Goal: Task Accomplishment & Management: Manage account settings

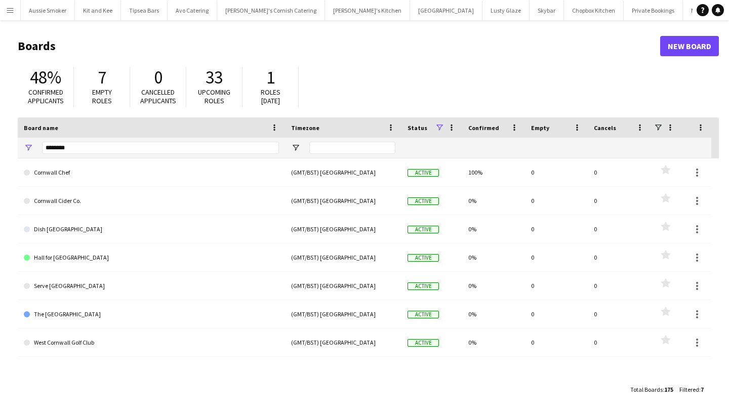
click at [11, 13] on app-icon "Menu" at bounding box center [10, 10] width 8 height 8
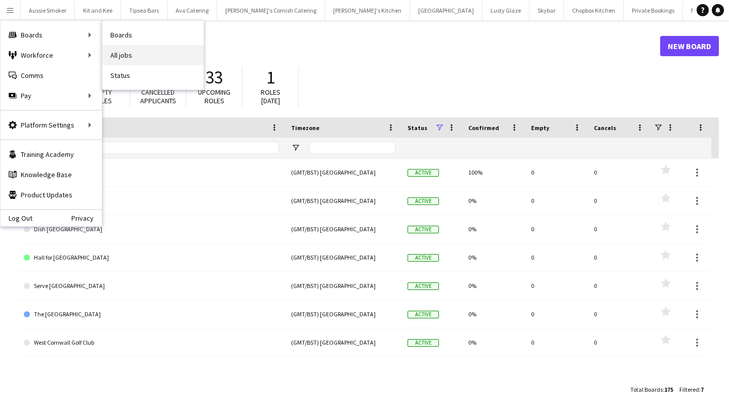
click at [133, 49] on link "All jobs" at bounding box center [152, 55] width 101 height 20
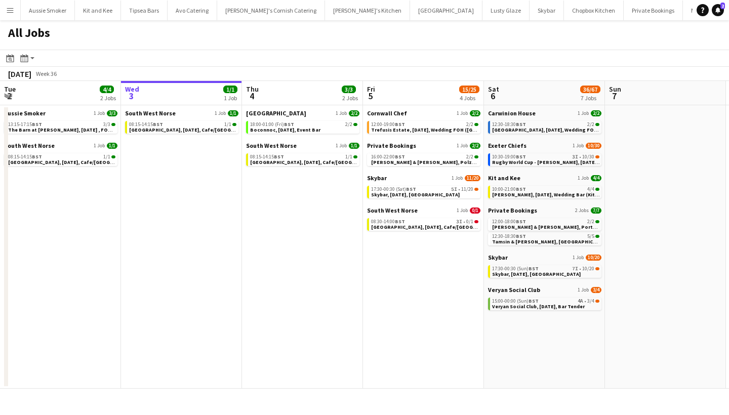
click at [5, 11] on button "Menu" at bounding box center [10, 10] width 20 height 20
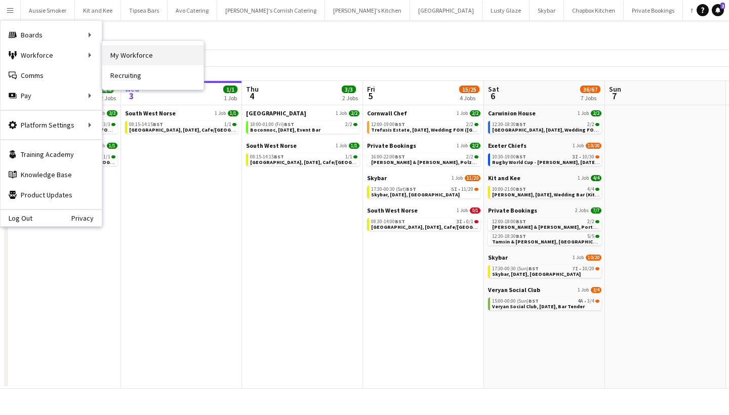
click at [125, 54] on link "My Workforce" at bounding box center [152, 55] width 101 height 20
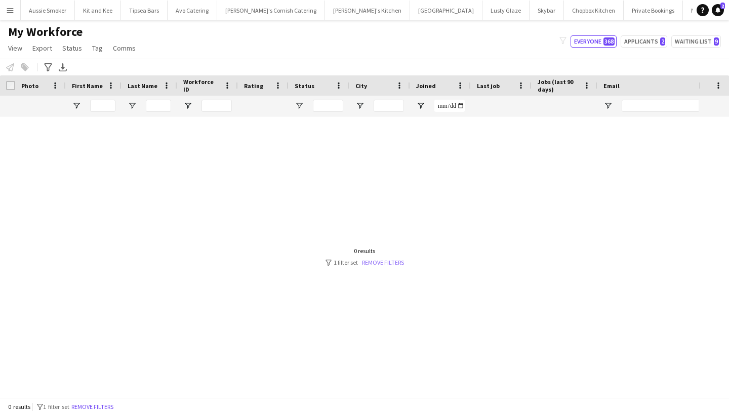
click at [376, 259] on link "Remove filters" at bounding box center [383, 263] width 42 height 8
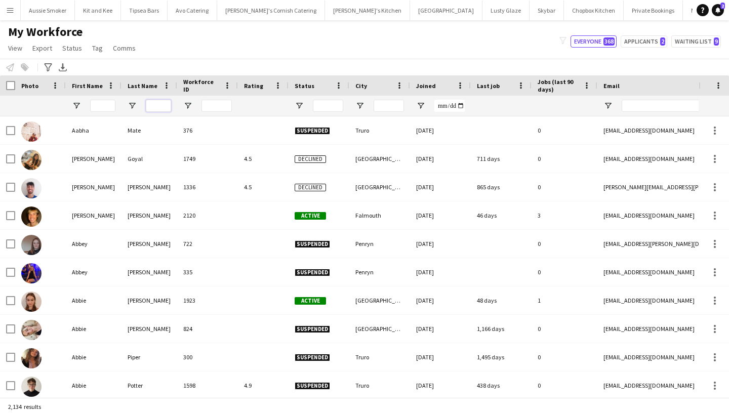
click at [160, 108] on input "Last Name Filter Input" at bounding box center [158, 106] width 25 height 12
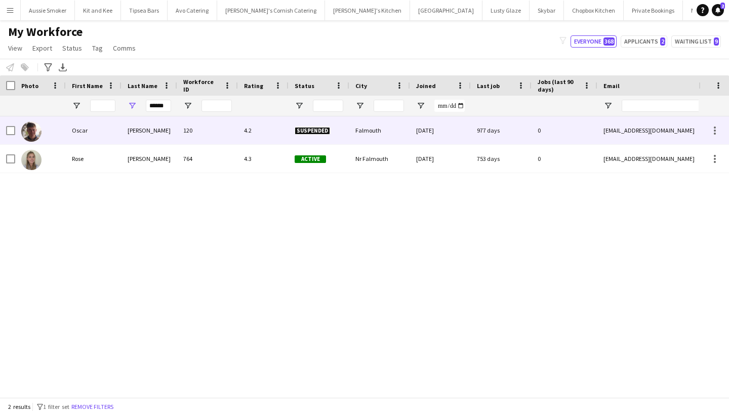
drag, startPoint x: 155, startPoint y: 123, endPoint x: 144, endPoint y: 164, distance: 43.1
click at [144, 164] on div "[PERSON_NAME]" at bounding box center [149, 159] width 56 height 28
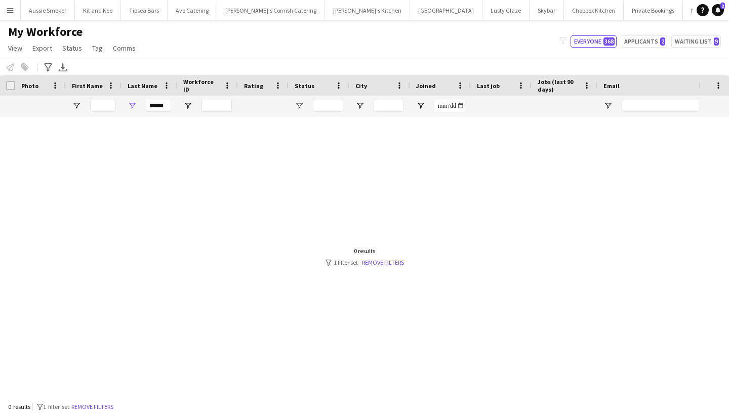
click at [139, 163] on div at bounding box center [349, 256] width 698 height 281
click at [165, 105] on input "******" at bounding box center [158, 106] width 25 height 12
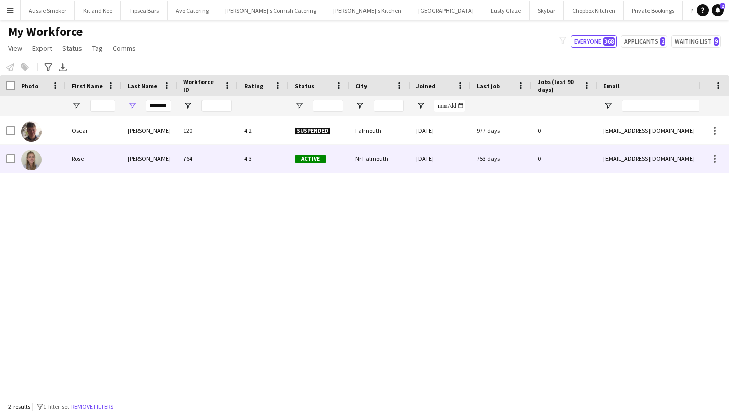
click at [158, 166] on div "[PERSON_NAME]" at bounding box center [149, 159] width 56 height 28
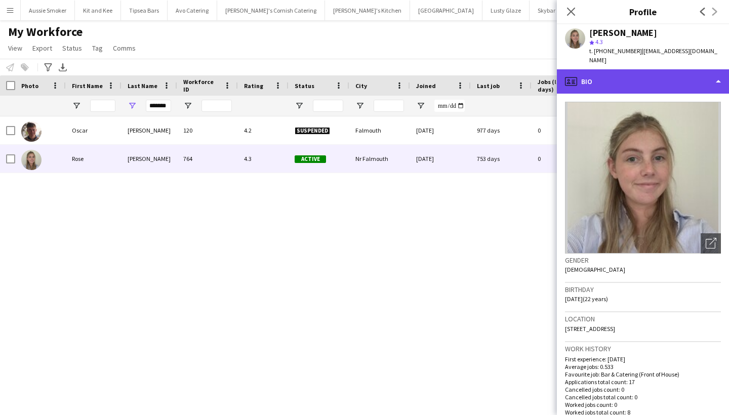
click at [679, 79] on div "profile Bio" at bounding box center [643, 81] width 172 height 24
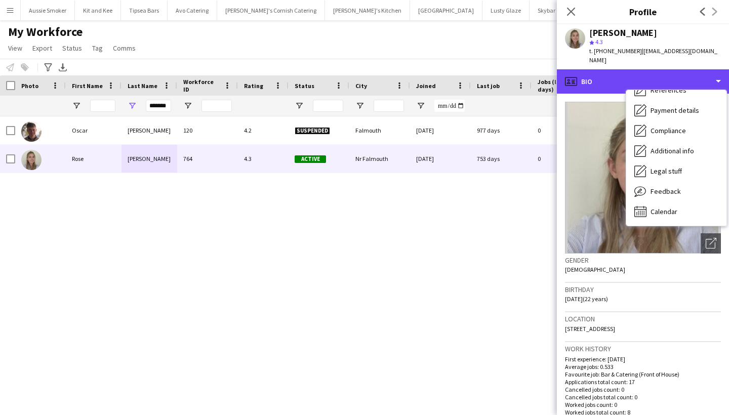
scroll to position [115, 0]
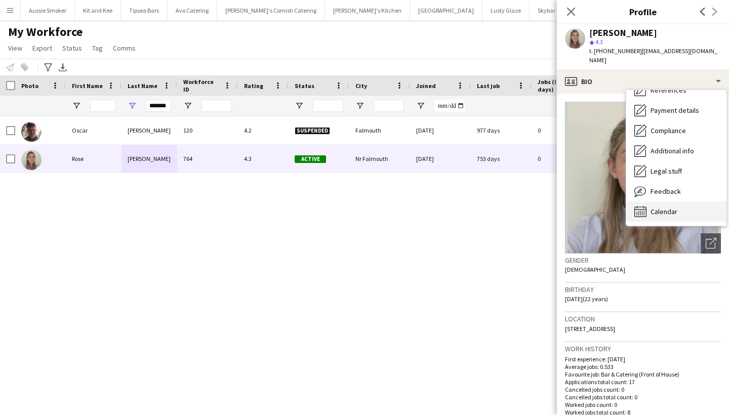
click at [667, 207] on span "Calendar" at bounding box center [663, 211] width 27 height 9
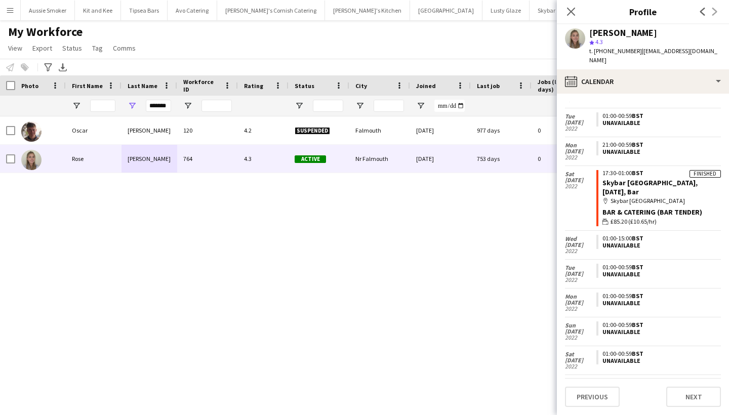
scroll to position [1796, 0]
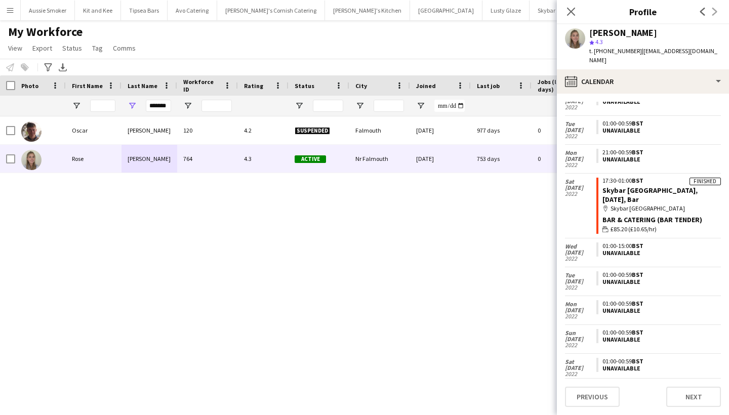
click at [154, 112] on div "*******" at bounding box center [158, 106] width 25 height 20
click at [162, 105] on input "*******" at bounding box center [158, 106] width 25 height 12
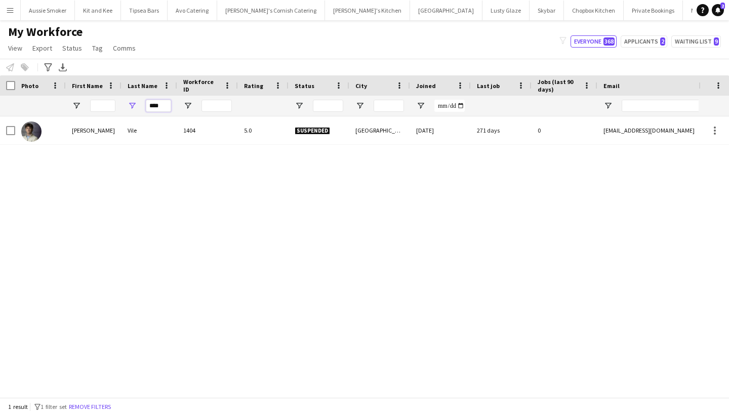
type input "****"
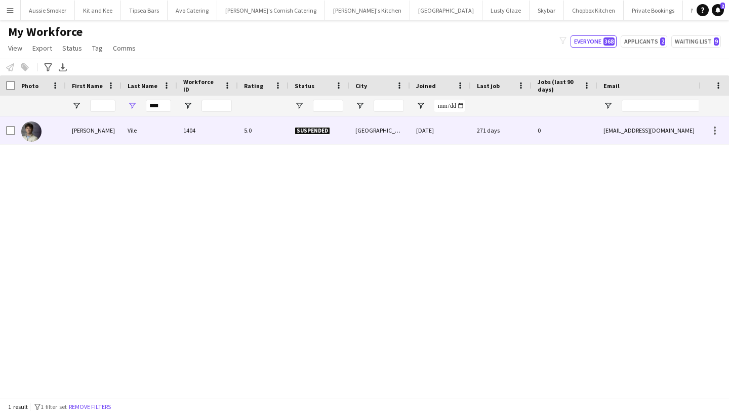
click at [148, 122] on div "Vile" at bounding box center [149, 130] width 56 height 28
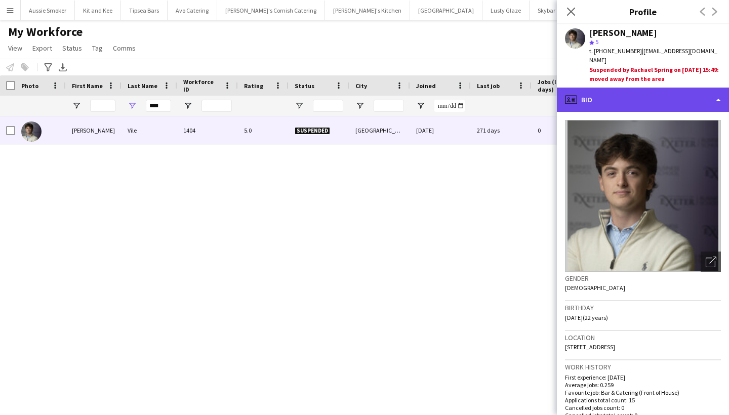
click at [627, 95] on div "profile Bio" at bounding box center [643, 100] width 172 height 24
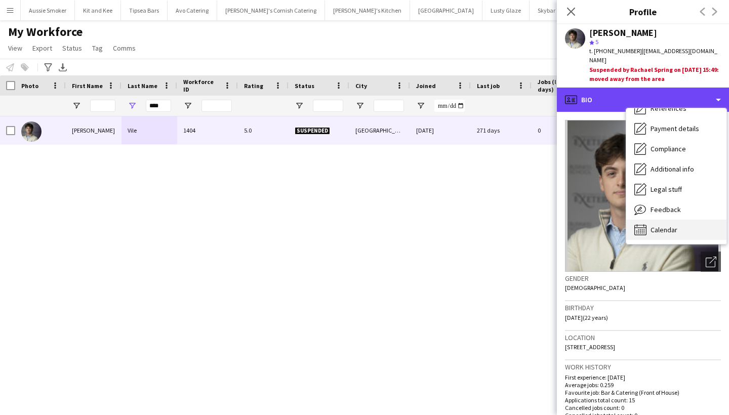
scroll to position [115, 0]
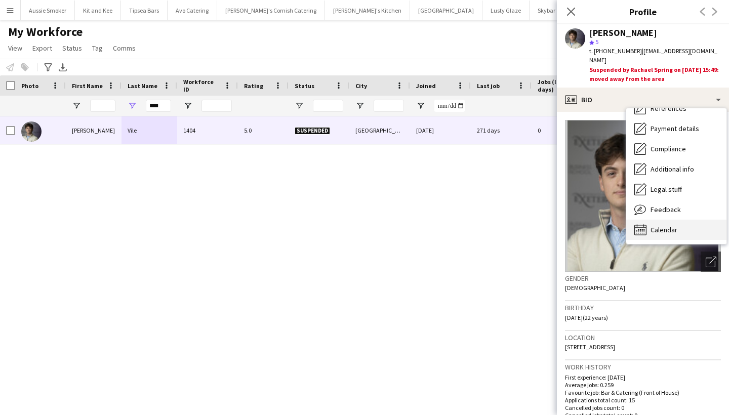
click at [671, 220] on div "Calendar Calendar" at bounding box center [676, 230] width 100 height 20
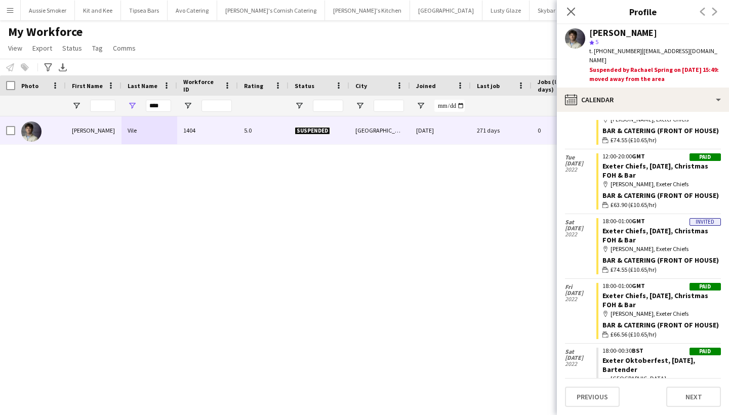
scroll to position [1284, 0]
